Goal: Task Accomplishment & Management: Complete application form

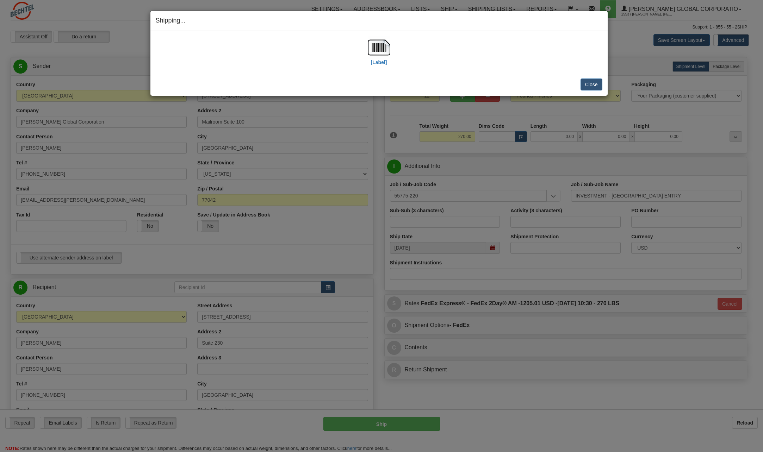
select select "CO"
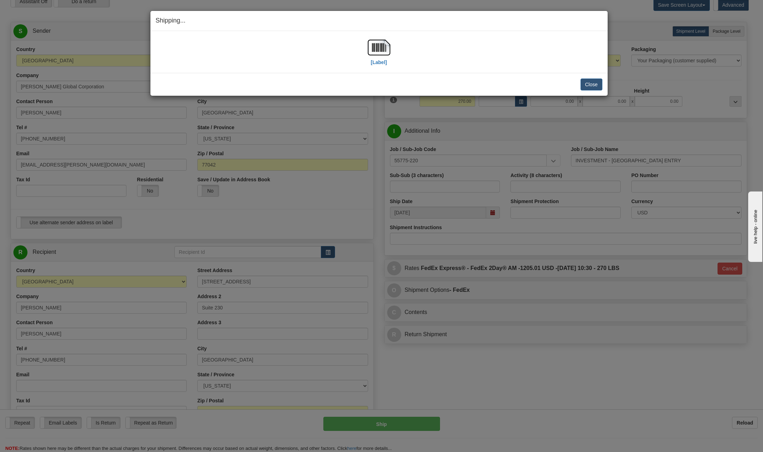
scroll to position [35, 0]
click at [596, 83] on button "Close" at bounding box center [591, 85] width 22 height 12
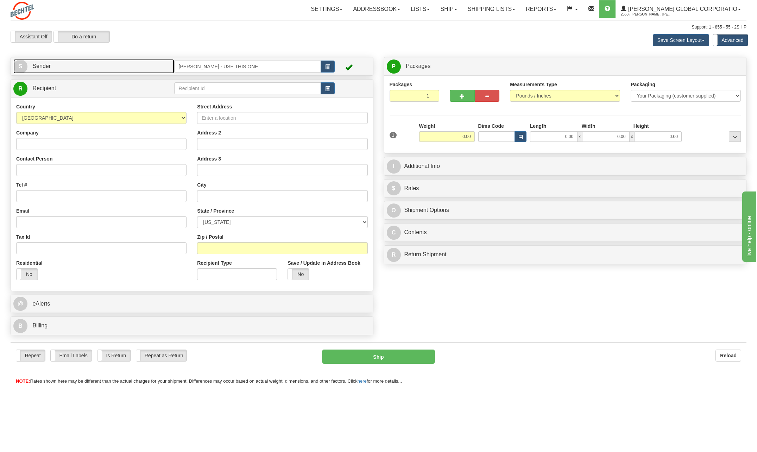
click at [29, 61] on link "S Sender" at bounding box center [93, 66] width 161 height 14
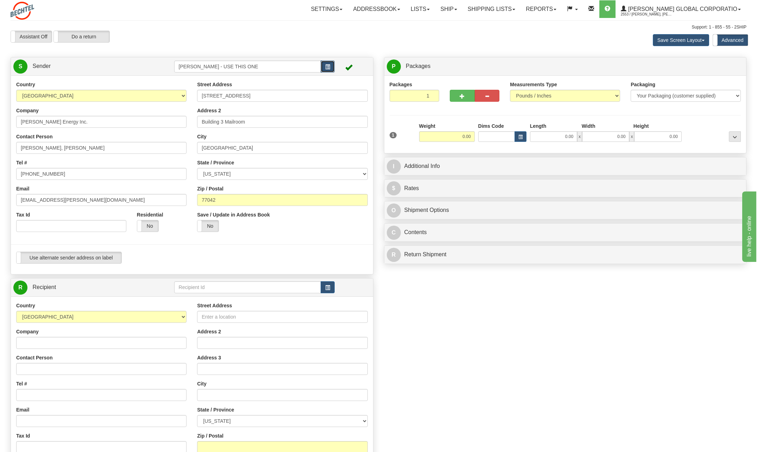
click at [332, 66] on button "button" at bounding box center [328, 67] width 14 height 12
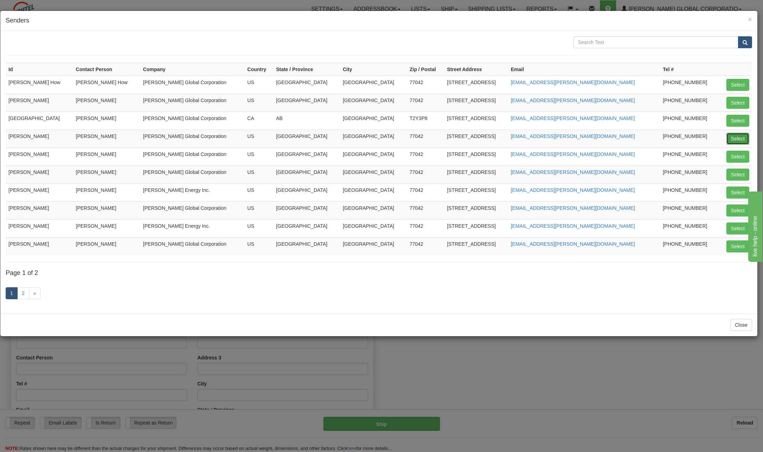
click at [743, 137] on button "Select" at bounding box center [737, 139] width 23 height 12
type input "[PERSON_NAME]"
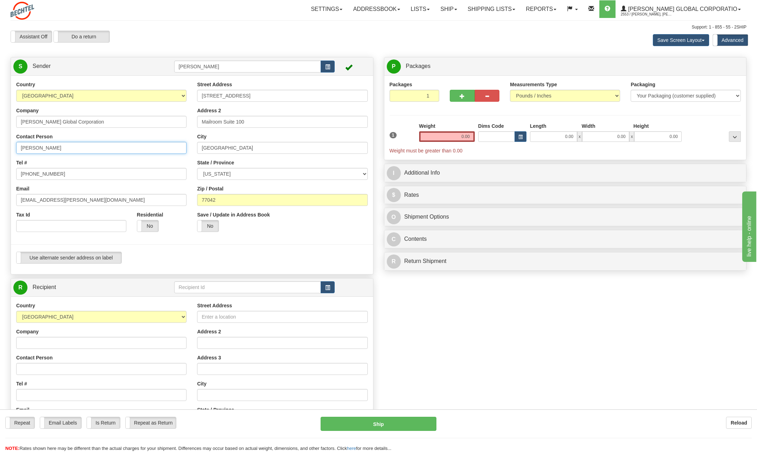
click at [71, 144] on input "[PERSON_NAME]" at bounding box center [101, 148] width 170 height 12
type input "C"
type input "Lubby Vargas"
click at [150, 137] on div "Contact Person Lubby Vargas" at bounding box center [101, 143] width 170 height 21
click at [64, 171] on input "[PHONE_NUMBER]" at bounding box center [101, 174] width 170 height 12
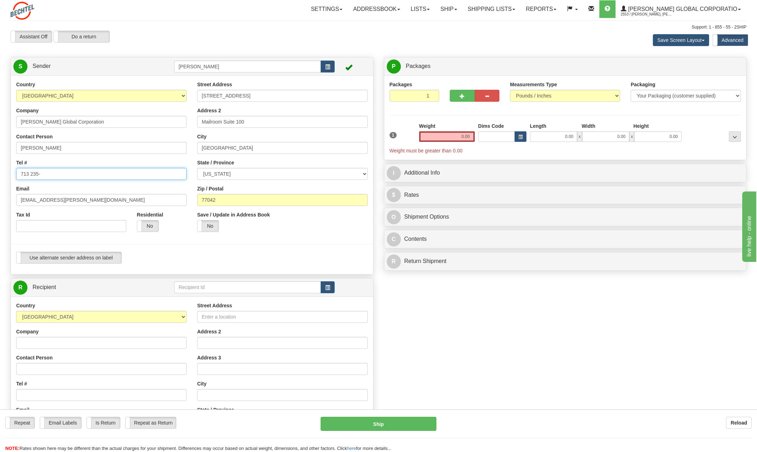
click at [51, 177] on input "713 235-" at bounding box center [101, 174] width 170 height 12
type input "713 235-5372"
drag, startPoint x: 44, startPoint y: 199, endPoint x: 1, endPoint y: 196, distance: 42.3
click at [0, 198] on html "Training Course Close Toggle navigation Settings Shipping Preferences New Sende…" at bounding box center [378, 226] width 757 height 452
type input "ldvarga1@bechtel.com"
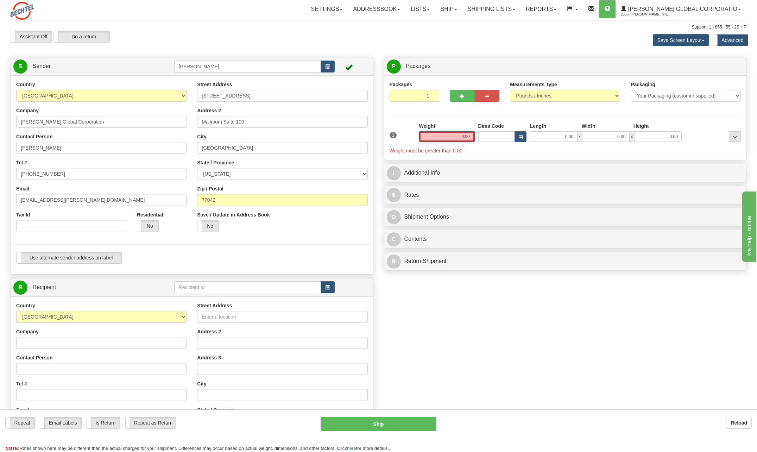
drag, startPoint x: 457, startPoint y: 135, endPoint x: 547, endPoint y: 140, distance: 89.6
click at [547, 140] on div "1 Weight 0.00 Dims Code 0.00" at bounding box center [565, 139] width 355 height 32
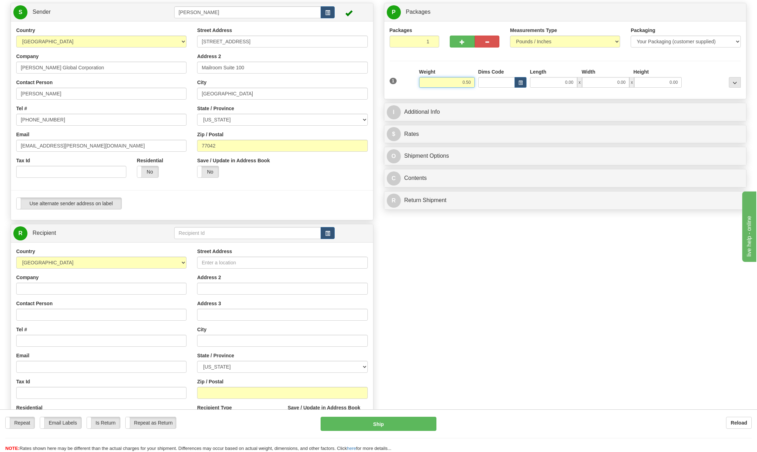
scroll to position [70, 0]
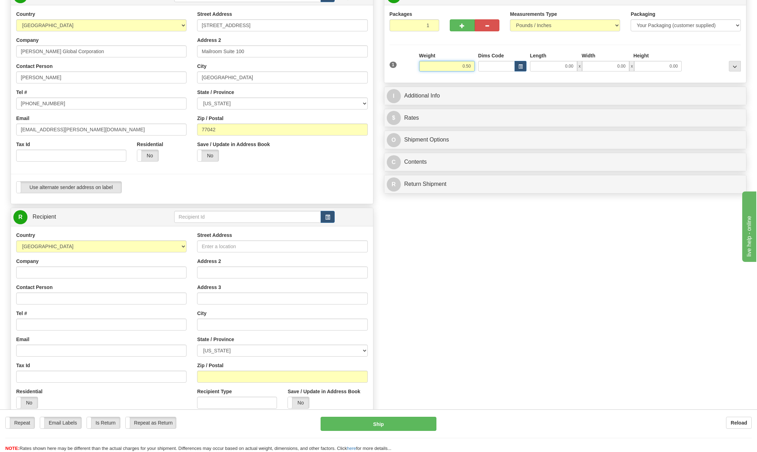
type input "0.50"
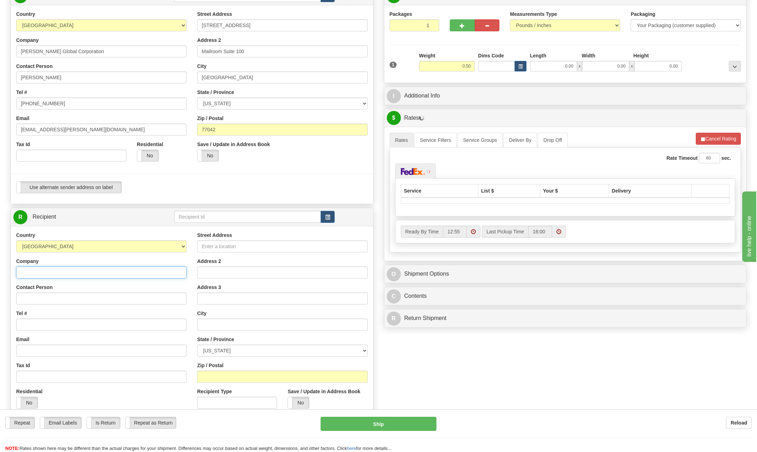
click at [30, 277] on input "Company" at bounding box center [101, 273] width 170 height 12
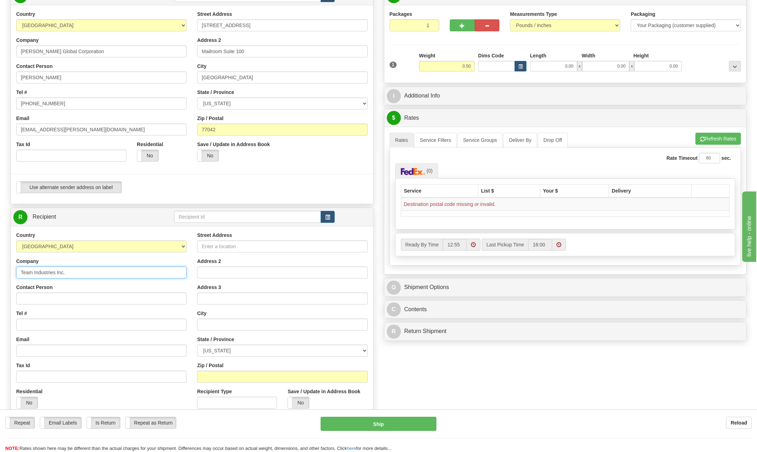
type input "Team Industries Inc."
click at [64, 299] on input "Contact Person" at bounding box center [101, 299] width 170 height 12
type input "John Panetti President/Owner"
drag, startPoint x: 42, startPoint y: 321, endPoint x: 45, endPoint y: 318, distance: 4.5
click at [43, 319] on input "Tel #" at bounding box center [101, 325] width 170 height 12
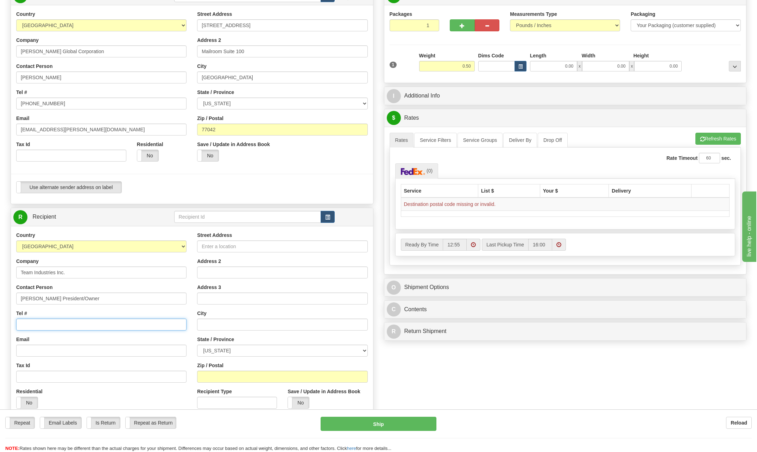
type input "[PHONE_NUMBER]"
click at [208, 246] on input "Street Address" at bounding box center [282, 247] width 170 height 12
type input "1200 Maloney Road"
click at [208, 273] on input "Address 2" at bounding box center [282, 273] width 170 height 12
type input "P.O. Box 350"
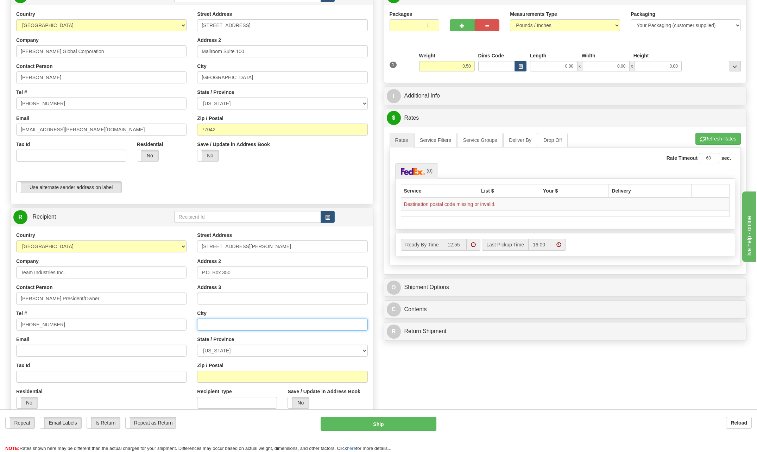
click at [212, 319] on input "text" at bounding box center [282, 325] width 170 height 12
type input "Kaukauna"
click at [365, 349] on select "ALABAMA ALASKA ARIZONA ARKANSAS Armed Forces America Armed Forces Europe Armed …" at bounding box center [282, 351] width 170 height 12
select select "WI"
click at [197, 345] on select "ALABAMA ALASKA ARIZONA ARKANSAS Armed Forces America Armed Forces Europe Armed …" at bounding box center [282, 351] width 170 height 12
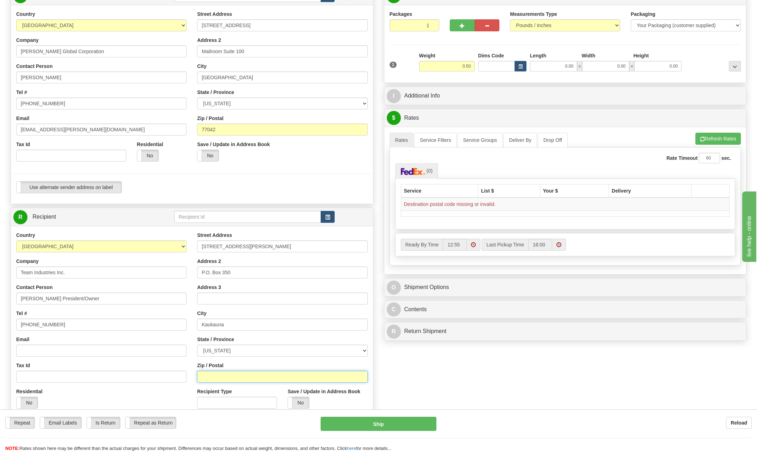
click at [237, 376] on input "Zip / Postal" at bounding box center [282, 377] width 170 height 12
type input "54130"
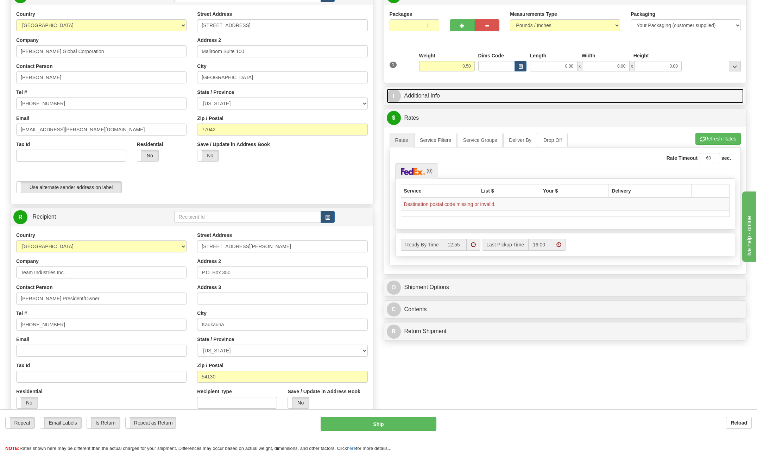
click at [396, 95] on span "I" at bounding box center [394, 96] width 14 height 14
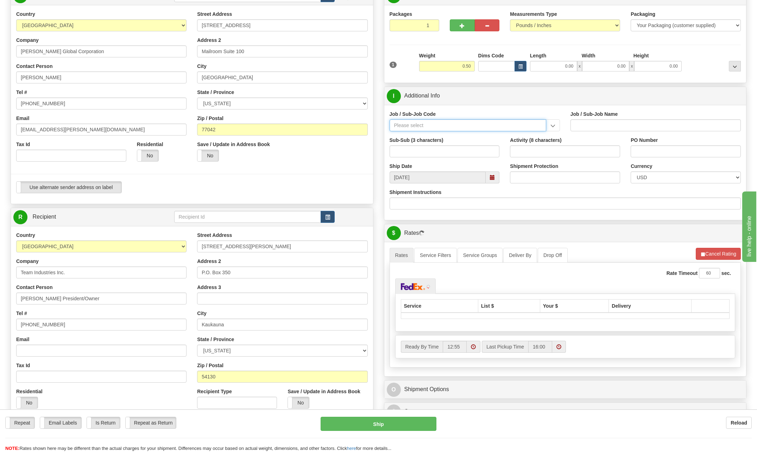
click at [425, 125] on input "Job / Sub-Job Code" at bounding box center [468, 125] width 157 height 12
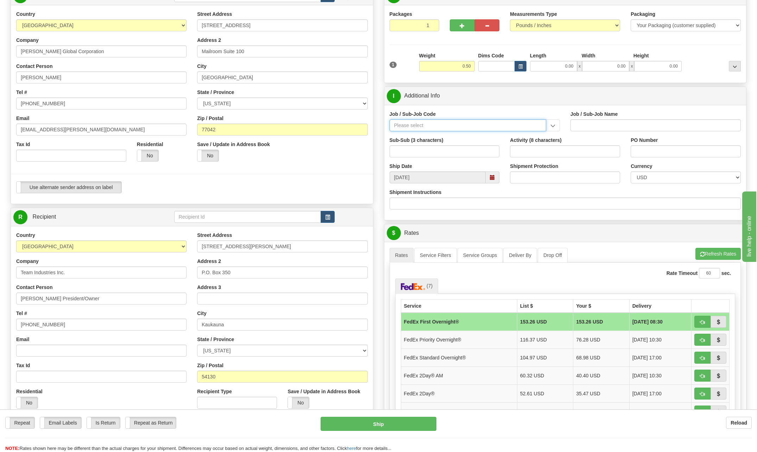
click at [417, 124] on input "Job / Sub-Job Code" at bounding box center [468, 125] width 157 height 12
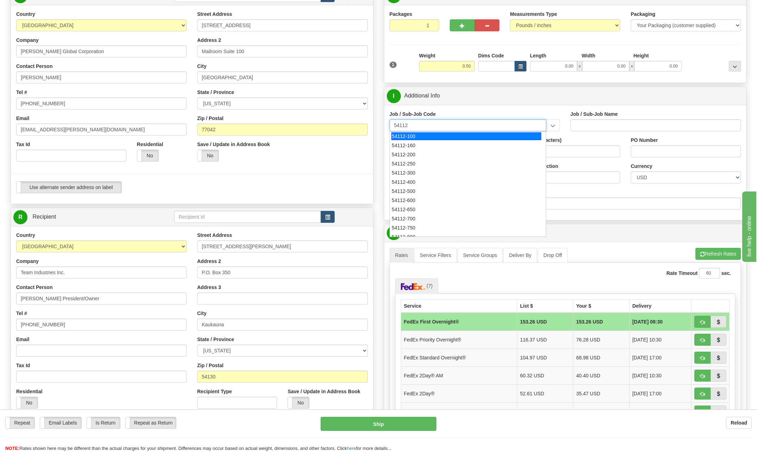
click at [402, 136] on div "54112-100" at bounding box center [467, 136] width 150 height 8
type input "54112-100"
type input "PROC FUNCTIONAL OVERSIGHT - MANAGER OF PROCUREMENT"
type input "54112-100"
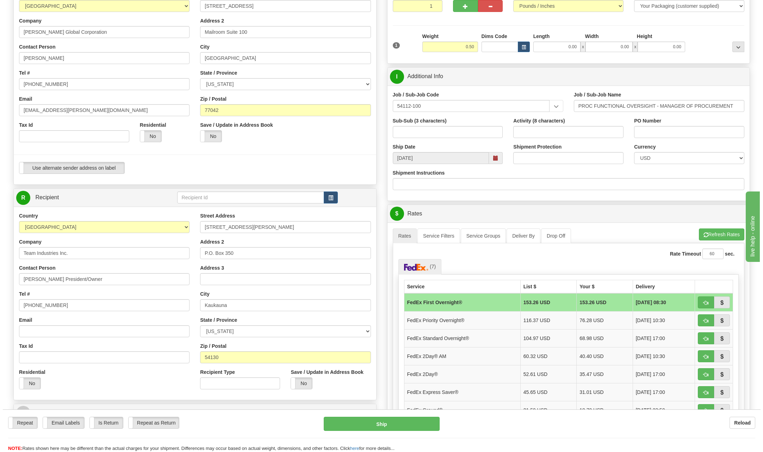
scroll to position [141, 0]
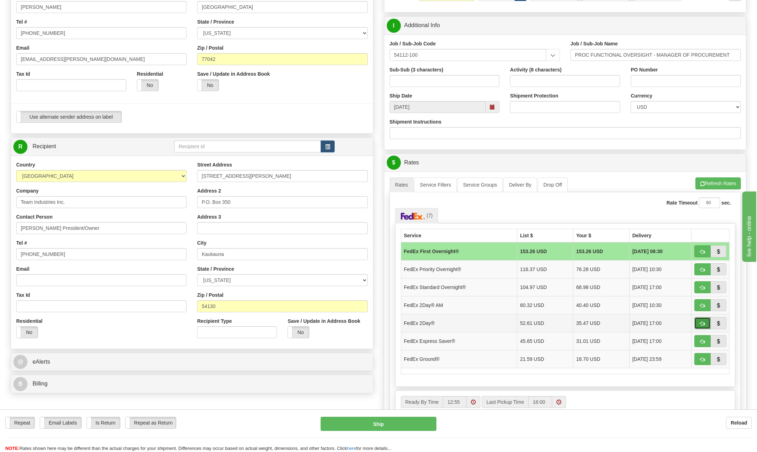
click at [702, 321] on span "button" at bounding box center [702, 323] width 5 height 5
type input "03"
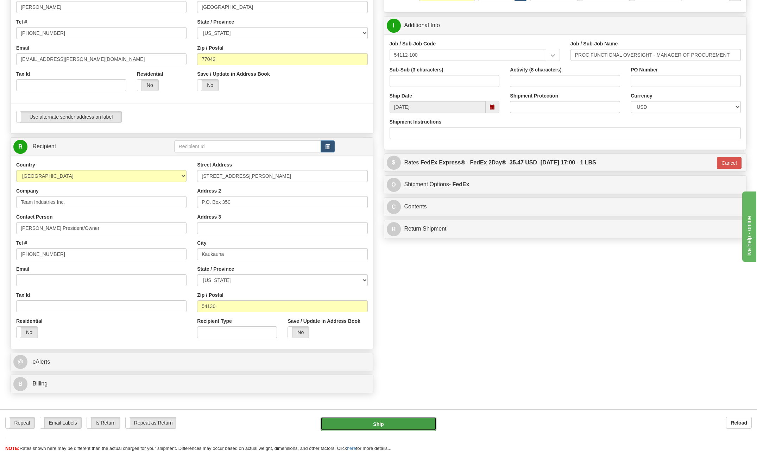
click at [415, 426] on button "Ship" at bounding box center [379, 424] width 116 height 14
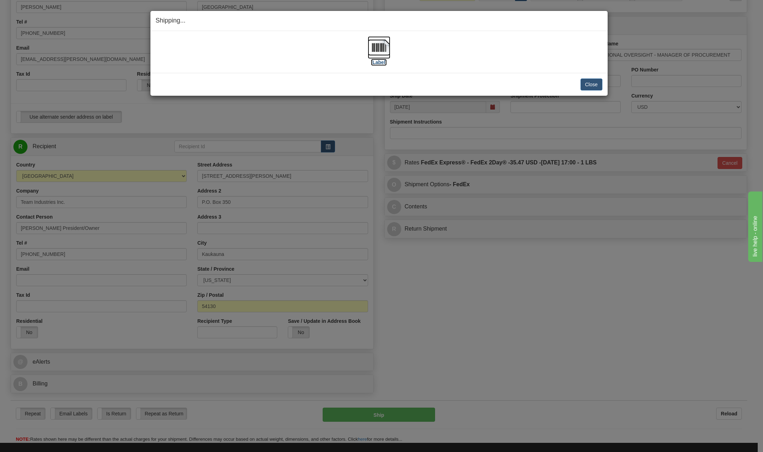
click at [376, 48] on img at bounding box center [379, 47] width 23 height 23
